Goal: Navigation & Orientation: Find specific page/section

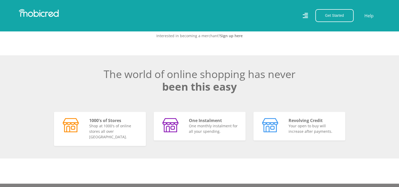
scroll to position [273, 0]
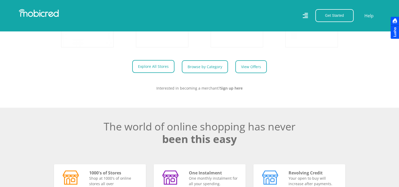
click at [149, 70] on link "Explore All Stores" at bounding box center [153, 66] width 42 height 13
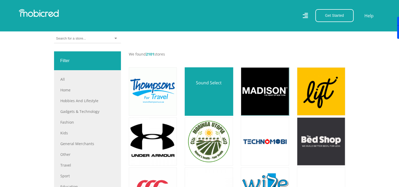
scroll to position [207, 0]
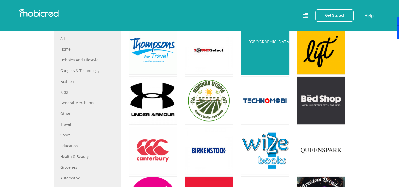
click at [261, 61] on link at bounding box center [264, 50] width 57 height 57
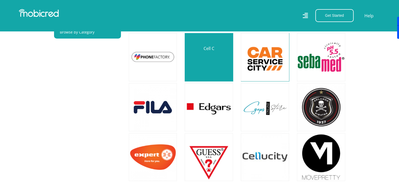
scroll to position [401, 0]
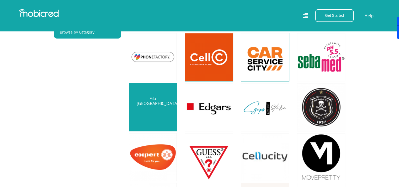
click at [155, 100] on link at bounding box center [153, 107] width 57 height 57
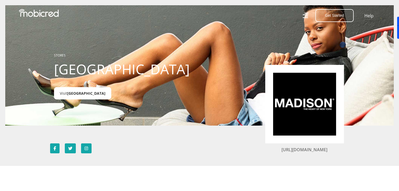
click at [72, 96] on span "Madison" at bounding box center [86, 93] width 38 height 5
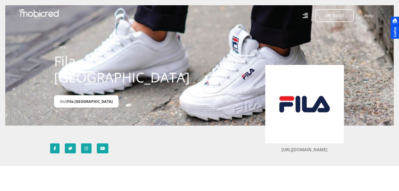
click at [90, 99] on span "Fila South Africa" at bounding box center [90, 101] width 46 height 5
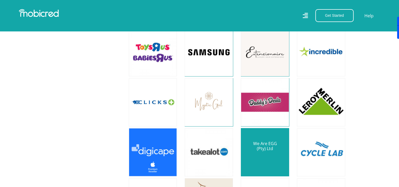
scroll to position [563, 0]
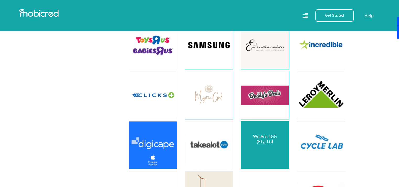
click at [263, 139] on link at bounding box center [264, 145] width 57 height 57
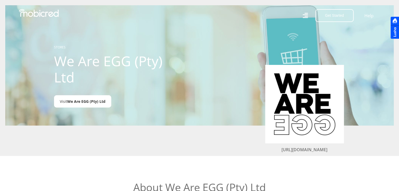
click at [91, 101] on span "We Are EGG (Pty) Ltd" at bounding box center [86, 101] width 38 height 5
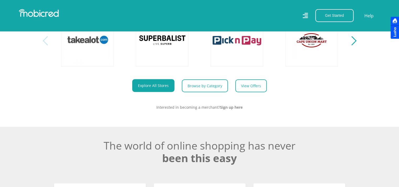
scroll to position [253, 0]
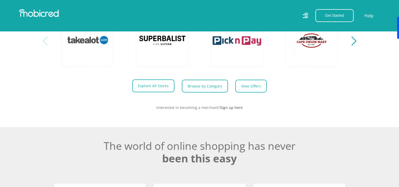
click at [147, 87] on link "Explore All Stores" at bounding box center [153, 85] width 42 height 13
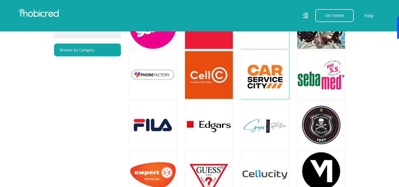
scroll to position [383, 0]
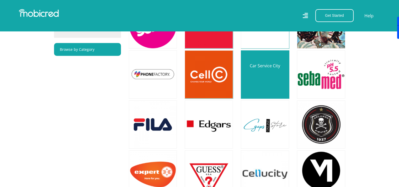
click at [272, 79] on link at bounding box center [264, 74] width 57 height 57
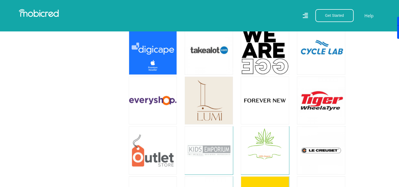
scroll to position [696, 1]
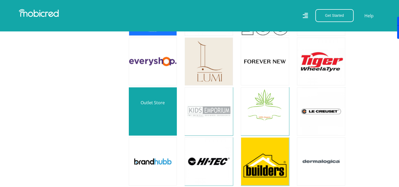
click at [149, 109] on link at bounding box center [153, 111] width 57 height 57
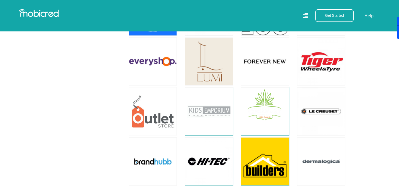
scroll to position [740, 0]
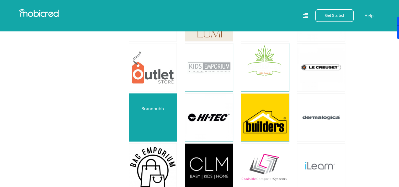
click at [155, 119] on link at bounding box center [153, 117] width 57 height 57
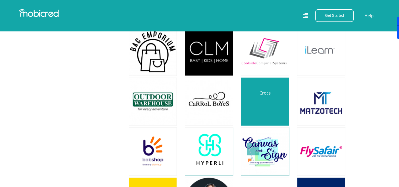
scroll to position [873, 0]
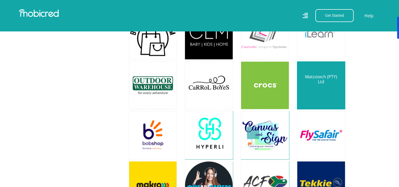
click at [315, 85] on link at bounding box center [321, 85] width 57 height 57
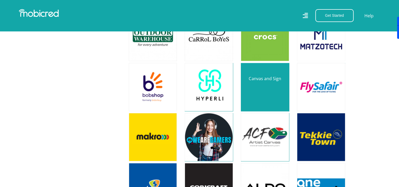
scroll to position [921, 0]
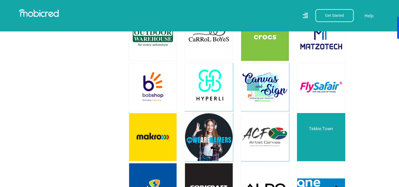
click at [311, 130] on link at bounding box center [321, 137] width 57 height 57
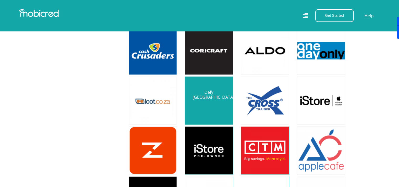
scroll to position [1057, 4]
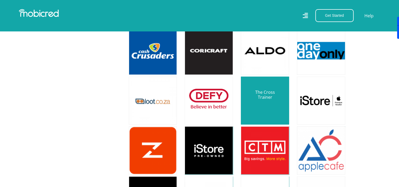
click at [254, 102] on link at bounding box center [264, 101] width 57 height 57
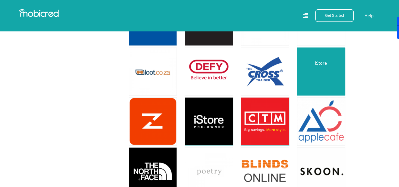
scroll to position [1102, 0]
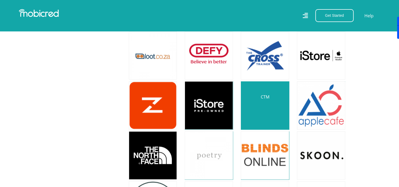
click at [260, 106] on link at bounding box center [264, 105] width 57 height 57
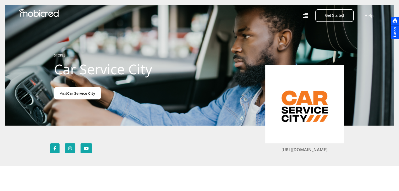
click at [78, 95] on span "Car Service City" at bounding box center [81, 93] width 28 height 5
click at [82, 92] on span "Car Service City" at bounding box center [81, 93] width 28 height 5
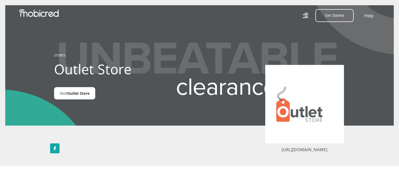
click at [77, 96] on span "Outlet Store" at bounding box center [78, 93] width 22 height 5
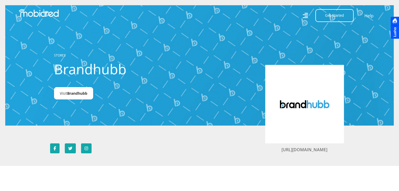
click at [73, 94] on span "Brandhubb" at bounding box center [77, 93] width 20 height 5
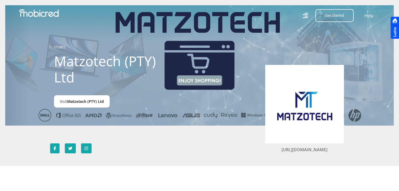
click at [85, 101] on span "Matzotech (PTY) Ltd" at bounding box center [85, 101] width 37 height 5
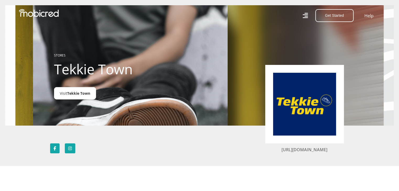
click at [79, 92] on span "Tekkie Town" at bounding box center [78, 93] width 23 height 5
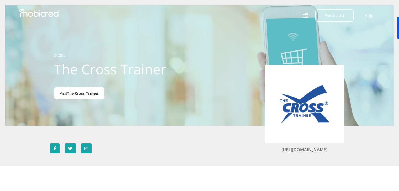
drag, startPoint x: 76, startPoint y: 90, endPoint x: 64, endPoint y: 99, distance: 14.5
click at [64, 99] on link "Visit The Cross Trainer" at bounding box center [79, 93] width 50 height 12
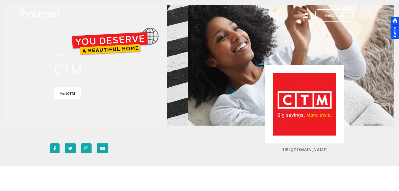
click at [74, 96] on span "CTM" at bounding box center [71, 93] width 8 height 5
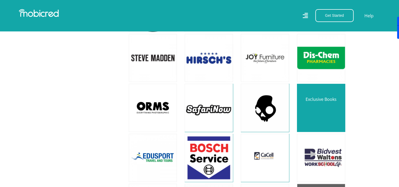
scroll to position [1303, 0]
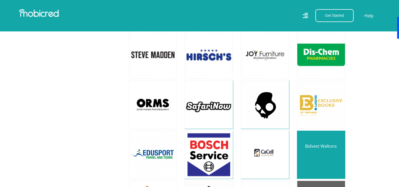
click at [318, 136] on link at bounding box center [321, 155] width 57 height 57
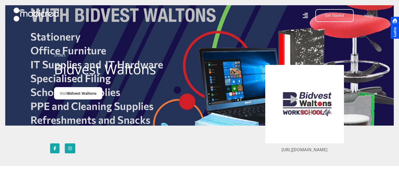
click at [88, 94] on span "Bidvest Waltons" at bounding box center [81, 93] width 29 height 5
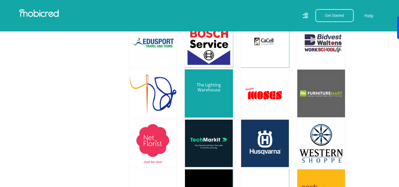
scroll to position [1474, 0]
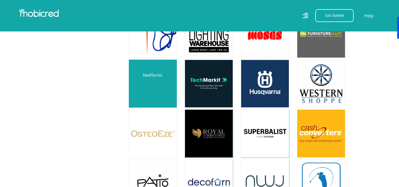
click at [165, 90] on link at bounding box center [153, 84] width 57 height 57
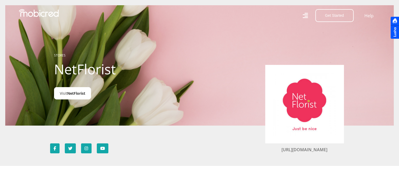
click at [80, 95] on span "NetFlorist" at bounding box center [76, 93] width 18 height 5
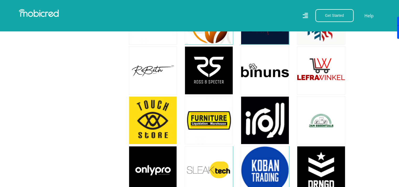
scroll to position [1846, 0]
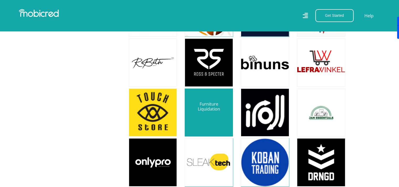
click at [199, 100] on link at bounding box center [208, 112] width 57 height 57
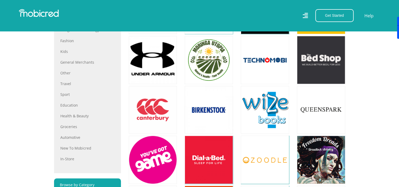
scroll to position [248, 4]
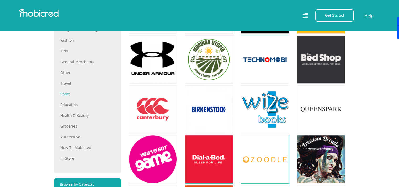
click at [62, 95] on link "Sport" at bounding box center [87, 94] width 54 height 6
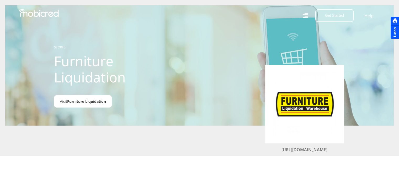
click at [102, 99] on link "Visit Furniture Liquidation" at bounding box center [83, 101] width 58 height 12
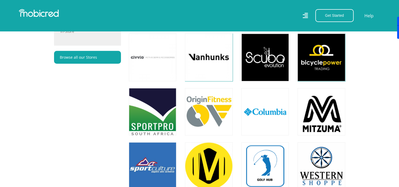
scroll to position [417, 0]
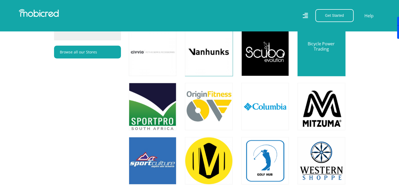
click at [322, 59] on link at bounding box center [321, 52] width 56 height 56
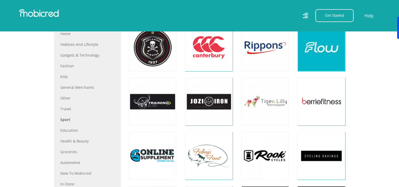
scroll to position [259, 0]
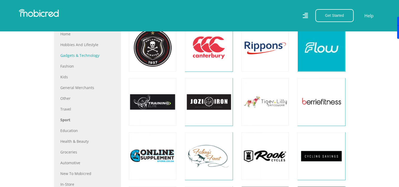
click at [71, 55] on link "Gadgets & Technology" at bounding box center [87, 56] width 54 height 6
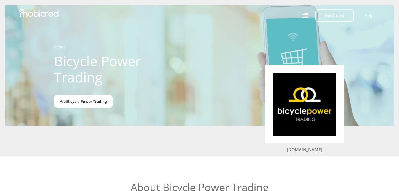
click at [89, 103] on span "Bicycle Power Trading" at bounding box center [87, 101] width 40 height 5
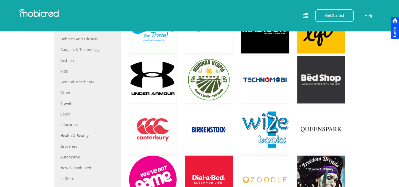
scroll to position [228, 0]
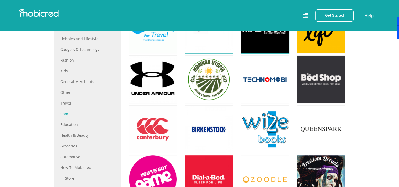
click at [65, 112] on link "Sport" at bounding box center [87, 114] width 54 height 6
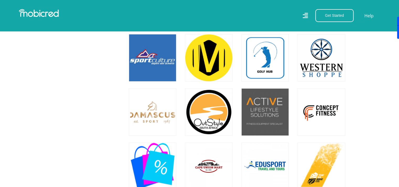
scroll to position [519, 0]
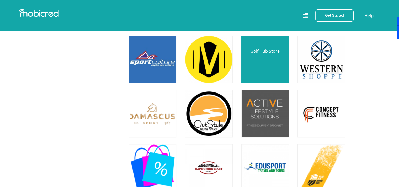
click at [263, 61] on link at bounding box center [265, 59] width 56 height 56
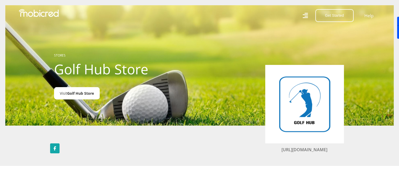
click at [91, 93] on span "Golf Hub Store" at bounding box center [80, 93] width 27 height 5
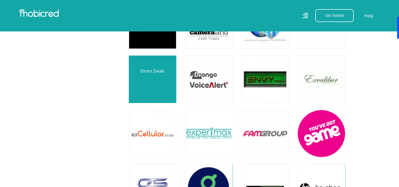
scroll to position [624, 0]
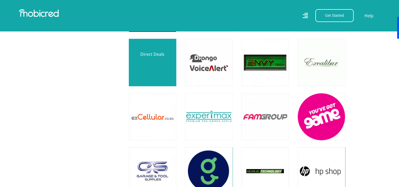
click at [159, 69] on link at bounding box center [153, 63] width 56 height 56
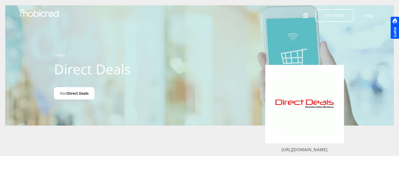
click at [77, 92] on span "Direct Deals" at bounding box center [77, 93] width 21 height 5
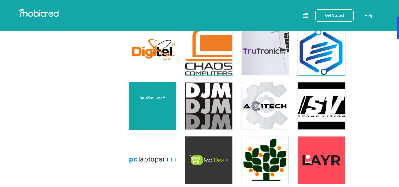
scroll to position [2431, 0]
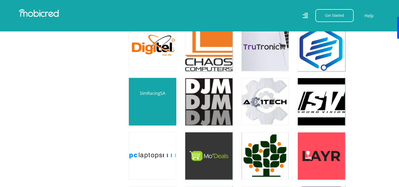
click at [141, 104] on link at bounding box center [153, 102] width 56 height 56
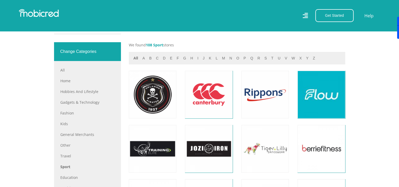
scroll to position [214, 0]
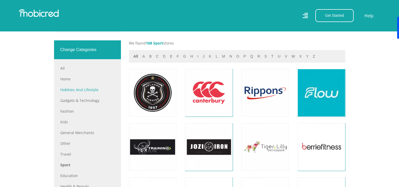
click at [82, 87] on link "Hobbies and Lifestyle" at bounding box center [87, 90] width 54 height 6
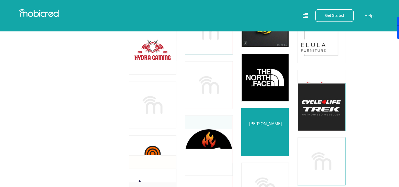
scroll to position [3422, 4]
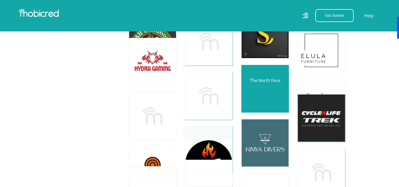
click at [263, 89] on link at bounding box center [265, 89] width 56 height 56
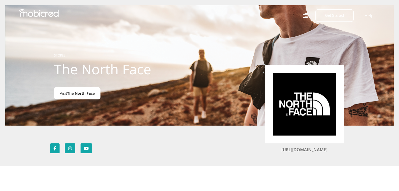
click at [83, 95] on span "The North Face" at bounding box center [81, 93] width 28 height 5
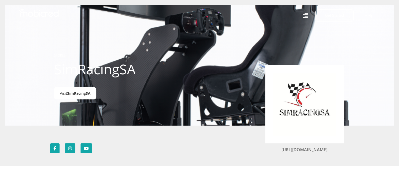
click at [77, 94] on span "SimRacingSA" at bounding box center [78, 93] width 23 height 5
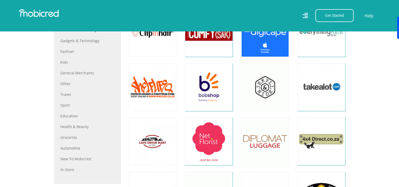
scroll to position [274, 0]
click at [63, 105] on link "Sport" at bounding box center [87, 105] width 54 height 6
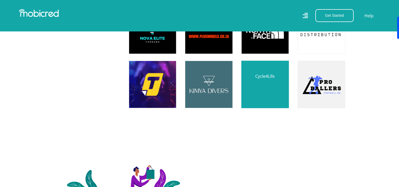
scroll to position [1633, 0]
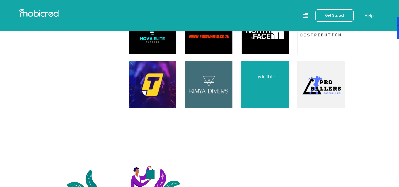
click at [261, 92] on link at bounding box center [265, 85] width 56 height 56
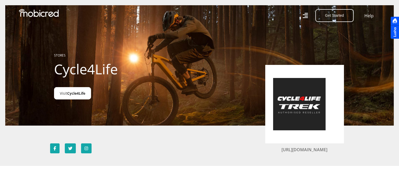
click at [71, 93] on span "Cycle4Life" at bounding box center [76, 93] width 18 height 5
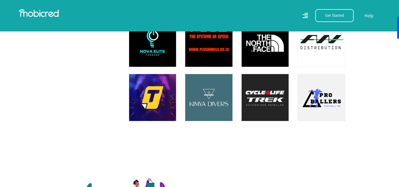
scroll to position [1620, 0]
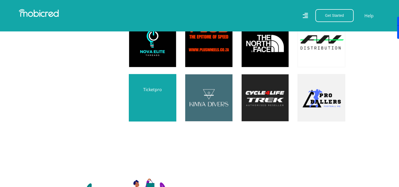
click at [158, 101] on link at bounding box center [153, 98] width 56 height 56
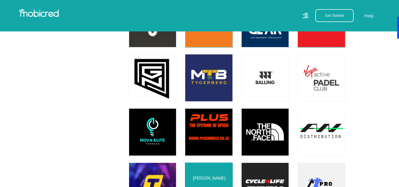
scroll to position [1533, 0]
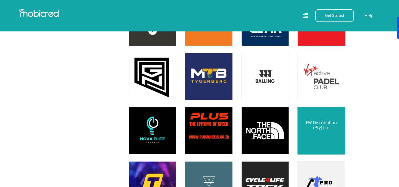
click at [322, 136] on link at bounding box center [321, 131] width 56 height 56
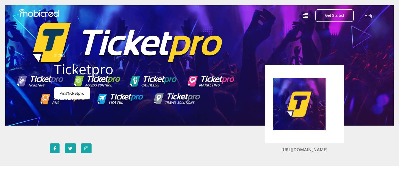
click at [74, 95] on span "Ticketpro" at bounding box center [75, 93] width 17 height 5
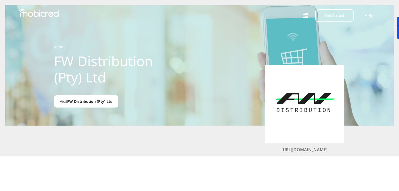
click at [83, 101] on span "FW Distribution (Pty) Ltd" at bounding box center [89, 101] width 45 height 5
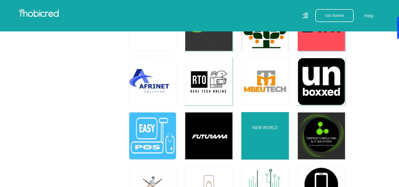
scroll to position [2560, 0]
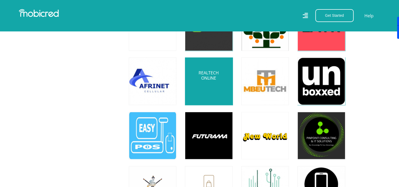
click at [199, 92] on link at bounding box center [209, 81] width 56 height 56
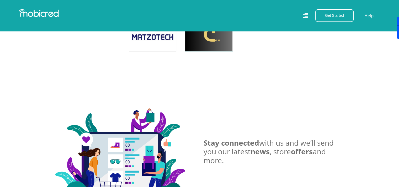
scroll to position [4080, 0]
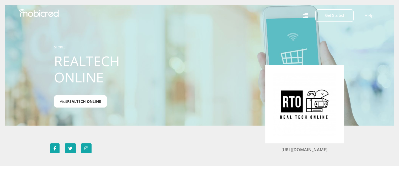
click at [81, 101] on span "REALTECH ONLINE" at bounding box center [84, 101] width 34 height 5
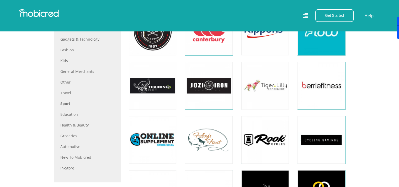
scroll to position [206, 1]
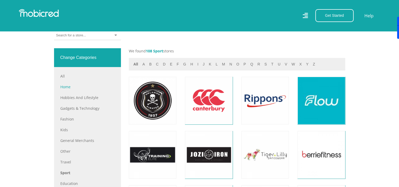
click at [64, 87] on link "Home" at bounding box center [87, 87] width 54 height 6
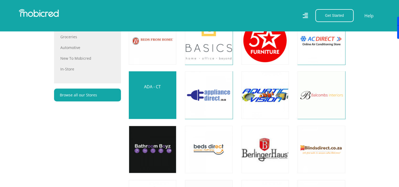
scroll to position [434, 0]
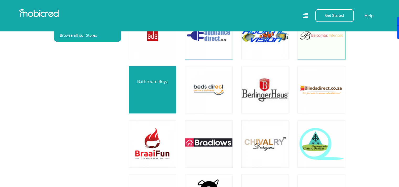
click at [156, 93] on link at bounding box center [153, 90] width 56 height 56
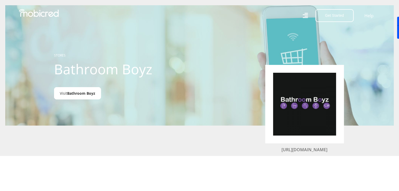
click at [78, 97] on link "Visit Bathroom Boyz" at bounding box center [77, 93] width 47 height 12
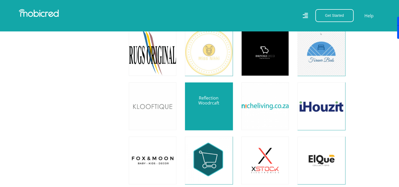
scroll to position [1321, 0]
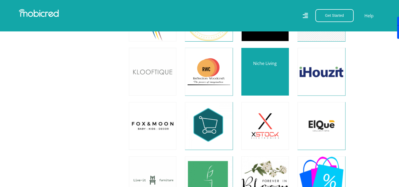
click at [277, 67] on link at bounding box center [265, 72] width 56 height 56
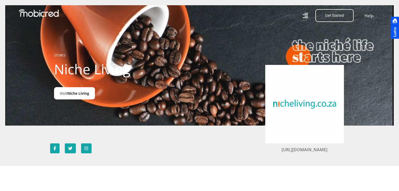
click at [79, 93] on span "Niche Living" at bounding box center [78, 93] width 22 height 5
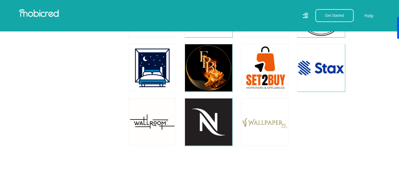
scroll to position [5778, 0]
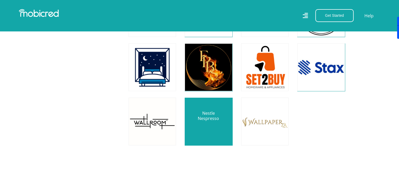
click at [207, 122] on link at bounding box center [208, 122] width 56 height 56
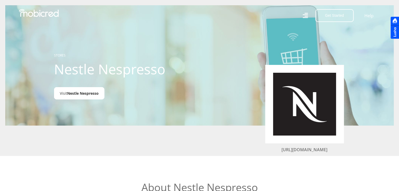
click at [79, 95] on span "Nestle Nespresso" at bounding box center [82, 93] width 31 height 5
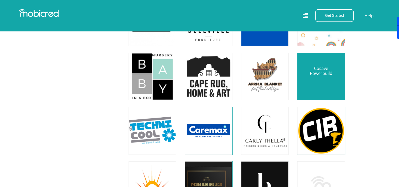
scroll to position [5478, 0]
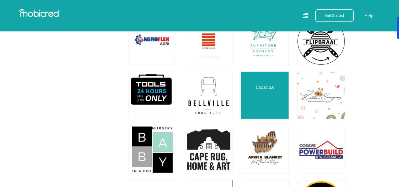
click at [263, 101] on link at bounding box center [265, 96] width 56 height 56
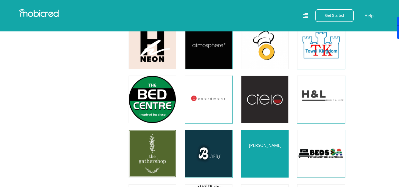
scroll to position [5169, 0]
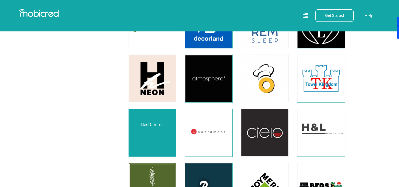
click at [164, 139] on link at bounding box center [152, 133] width 56 height 56
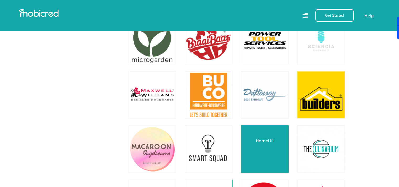
scroll to position [4935, 0]
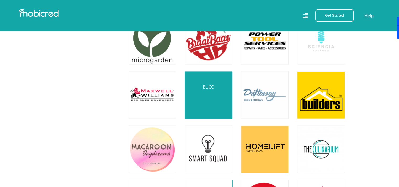
click at [214, 91] on link at bounding box center [208, 95] width 56 height 56
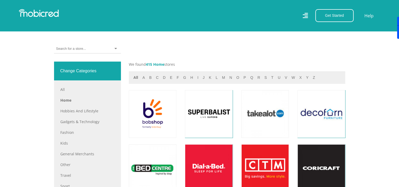
scroll to position [194, 0]
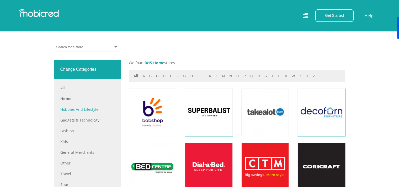
click at [78, 110] on link "Hobbies and Lifestyle" at bounding box center [87, 110] width 54 height 6
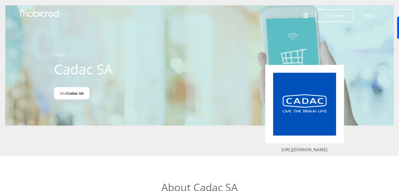
click at [76, 95] on span "Cadac SA" at bounding box center [75, 93] width 17 height 5
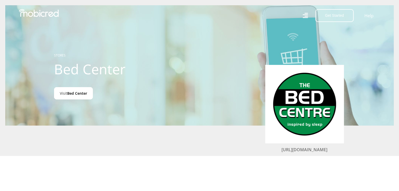
click at [74, 95] on span "Bed Center" at bounding box center [77, 93] width 20 height 5
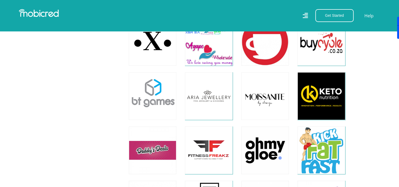
scroll to position [1894, 0]
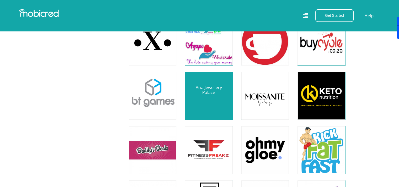
click at [213, 83] on link at bounding box center [209, 96] width 56 height 56
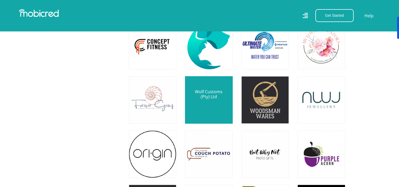
scroll to position [2161, 0]
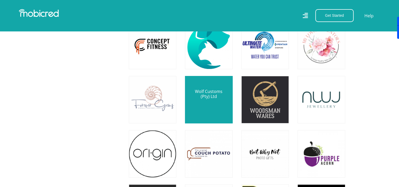
click at [208, 106] on link at bounding box center [209, 100] width 56 height 56
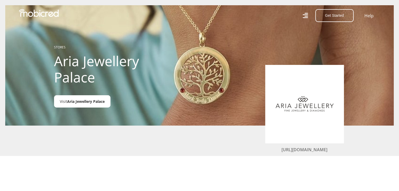
click at [78, 103] on span "Aria Jewellery Palace" at bounding box center [85, 101] width 37 height 5
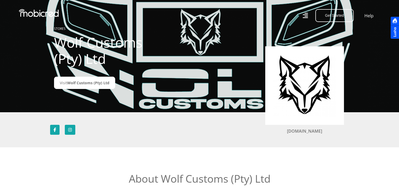
scroll to position [19, 0]
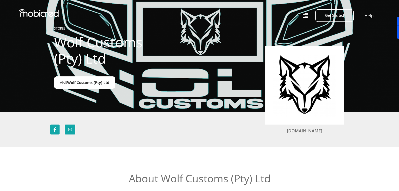
click at [80, 80] on link "Visit Wolf Customs (Pty) Ltd" at bounding box center [84, 83] width 61 height 12
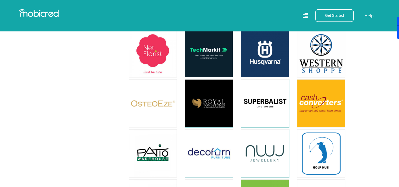
scroll to position [1509, 4]
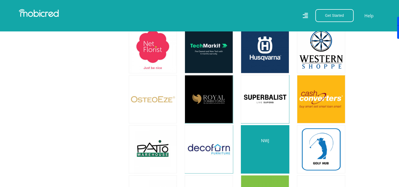
click at [250, 144] on link at bounding box center [264, 149] width 57 height 57
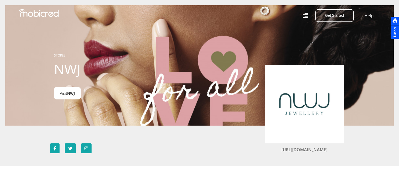
click at [71, 94] on span "NWJ" at bounding box center [71, 93] width 8 height 5
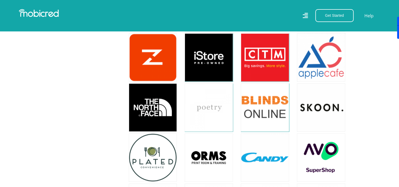
scroll to position [1127, 0]
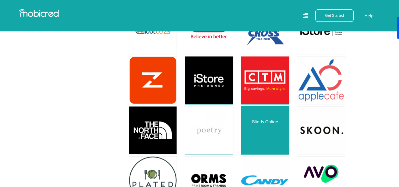
click at [242, 124] on link at bounding box center [264, 130] width 57 height 57
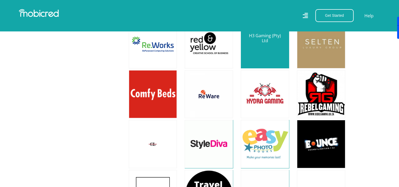
scroll to position [2125, 4]
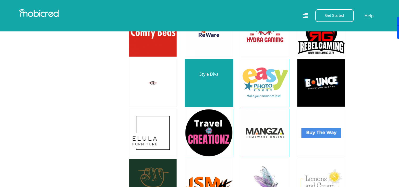
click at [210, 72] on link at bounding box center [208, 83] width 57 height 57
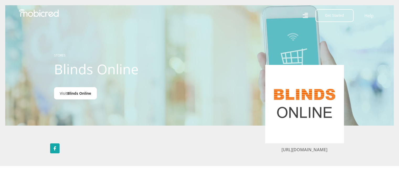
click at [85, 92] on span "Blinds Online" at bounding box center [79, 93] width 24 height 5
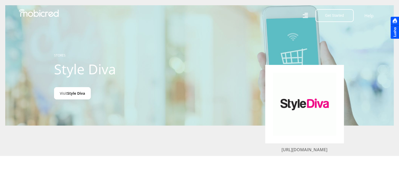
click at [72, 93] on span "Style Diva" at bounding box center [76, 93] width 18 height 5
